Goal: Find specific page/section: Find specific page/section

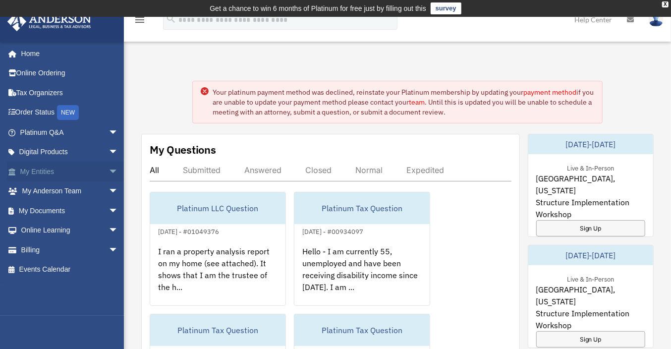
click at [45, 171] on link "My Entities arrow_drop_down" at bounding box center [70, 172] width 126 height 20
click at [109, 170] on span "arrow_drop_down" at bounding box center [119, 172] width 20 height 20
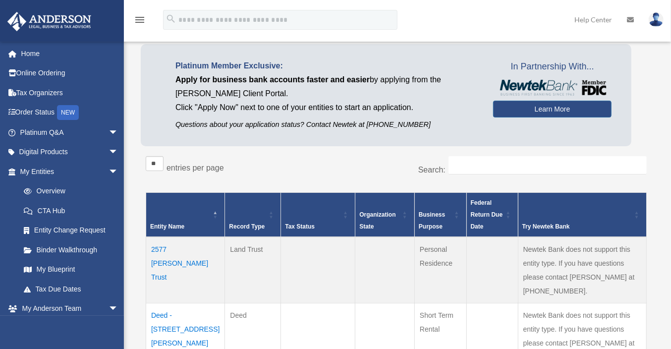
scroll to position [149, 0]
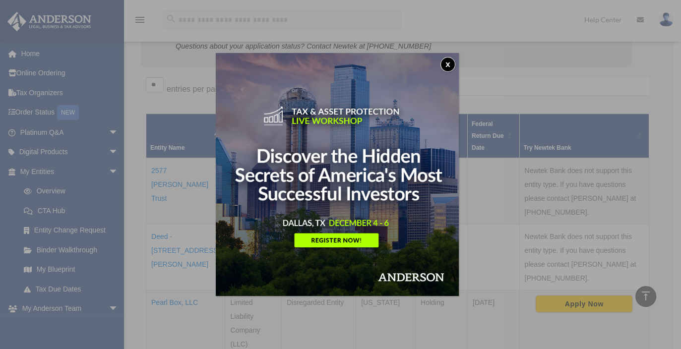
drag, startPoint x: 678, startPoint y: 64, endPoint x: 677, endPoint y: 170, distance: 105.6
click at [671, 170] on html "X Get a chance to win 6 months of Platinum for free just by filling out this su…" at bounding box center [340, 252] width 681 height 802
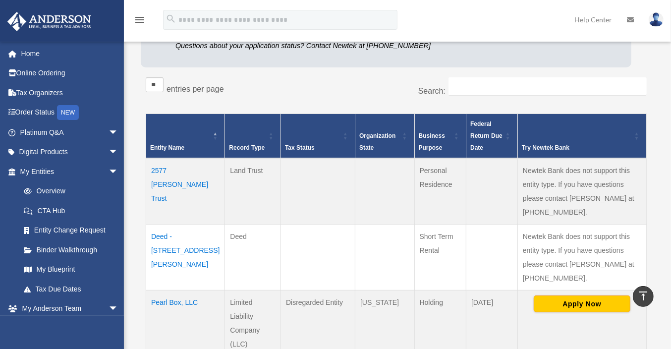
click at [183, 291] on td "Pearl Box, LLC" at bounding box center [185, 324] width 79 height 66
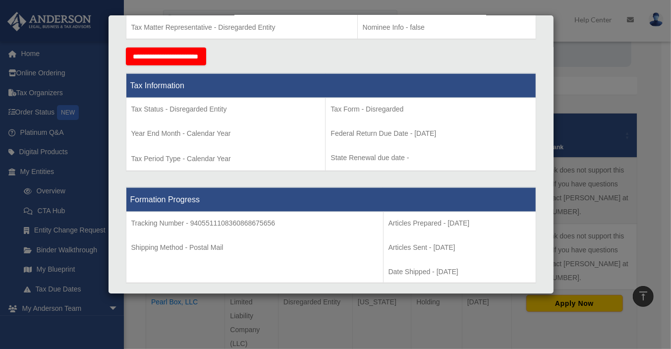
scroll to position [352, 0]
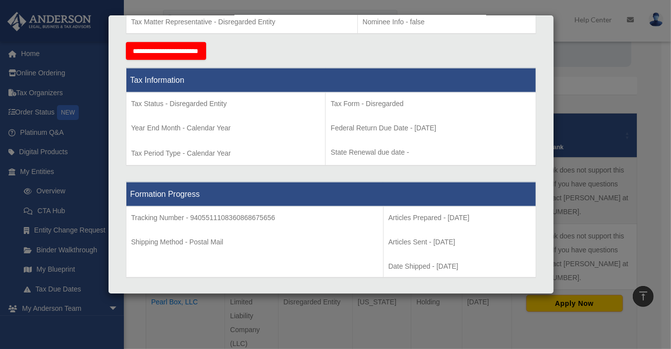
click at [598, 88] on div "Details × Articles Sent Organizational Date" at bounding box center [335, 174] width 671 height 349
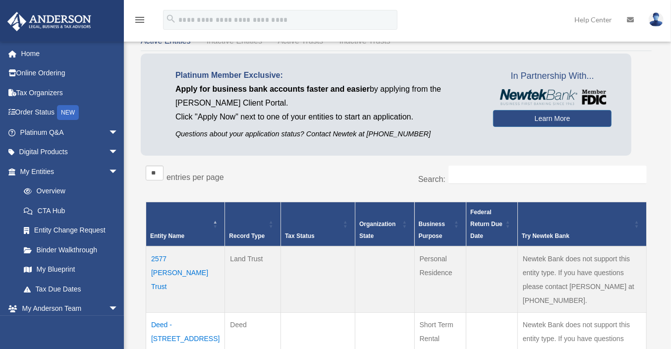
scroll to position [0, 0]
